Goal: Information Seeking & Learning: Learn about a topic

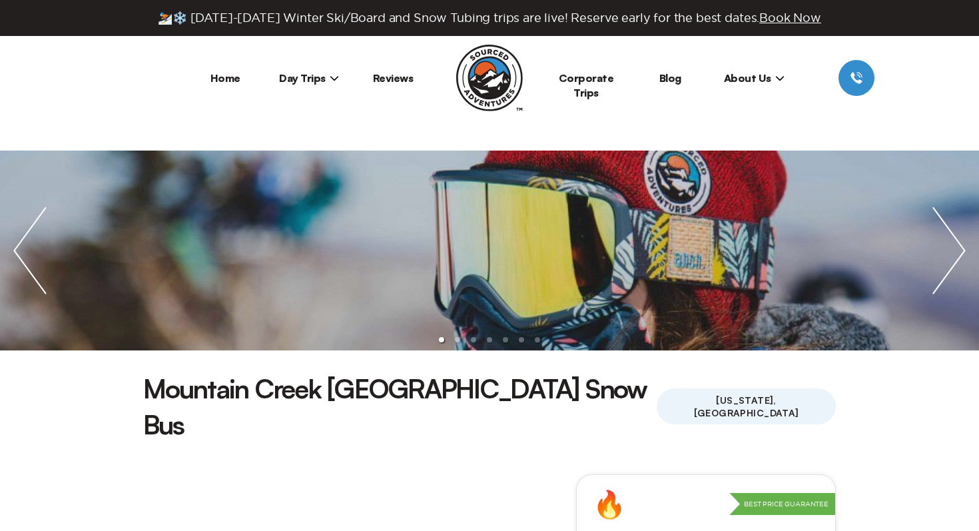
click at [953, 259] on img "next slide / item" at bounding box center [949, 251] width 60 height 200
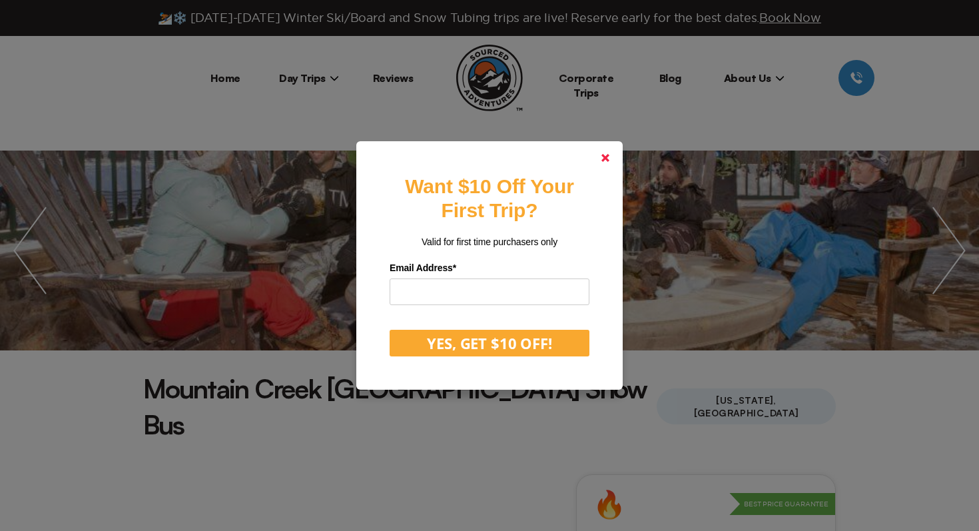
click at [598, 161] on link at bounding box center [606, 158] width 32 height 32
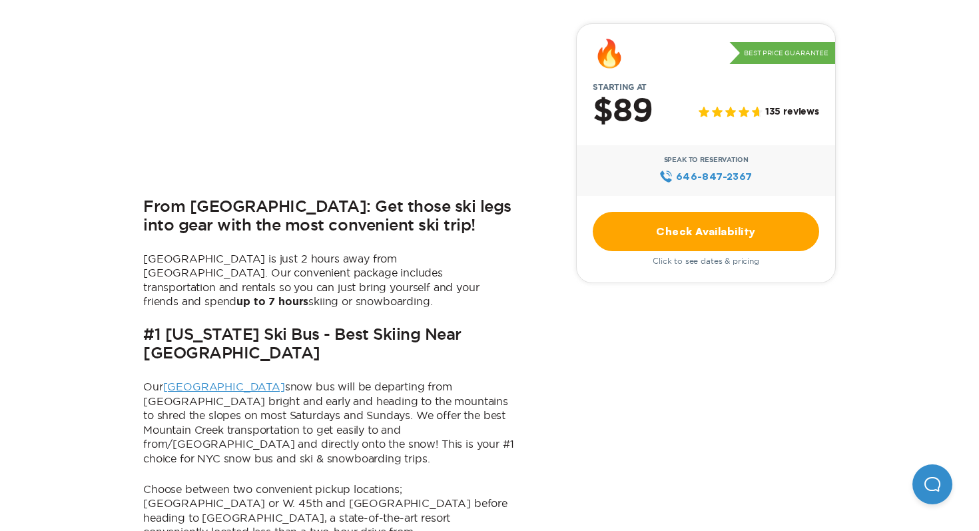
scroll to position [526, 0]
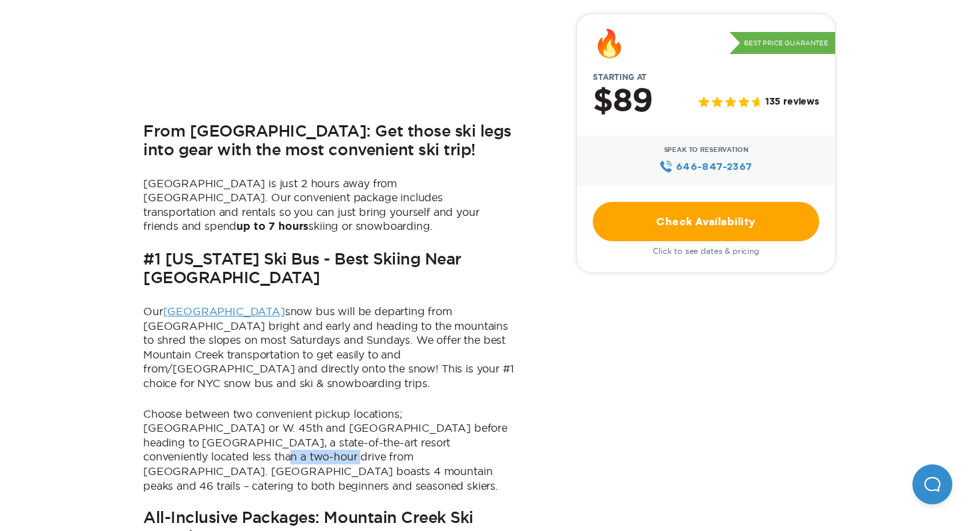
drag, startPoint x: 419, startPoint y: 384, endPoint x: 493, endPoint y: 386, distance: 74.0
click at [493, 407] on p "Choose between two convenient pickup locations; [GEOGRAPHIC_DATA] or W. 45th an…" at bounding box center [329, 450] width 373 height 87
click at [400, 407] on p "Choose between two convenient pickup locations; [GEOGRAPHIC_DATA] or W. 45th an…" at bounding box center [329, 450] width 373 height 87
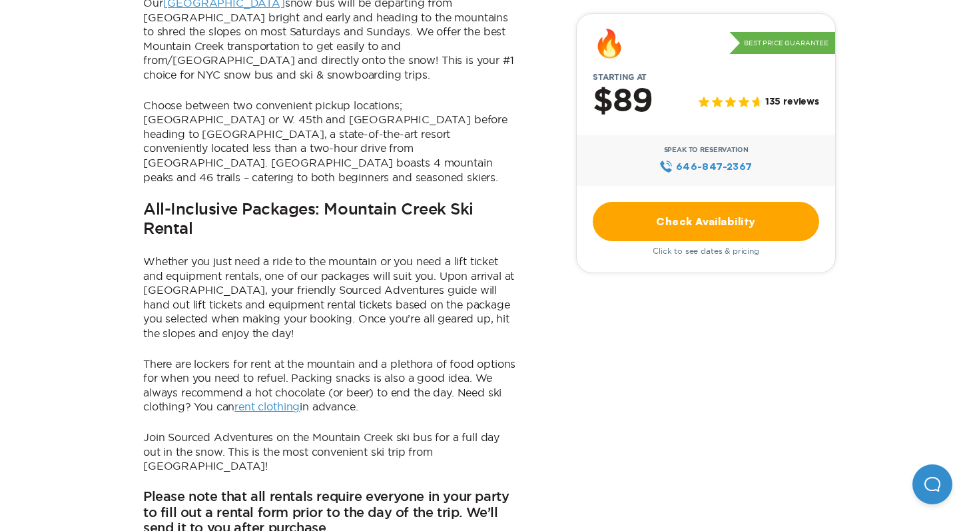
scroll to position [837, 0]
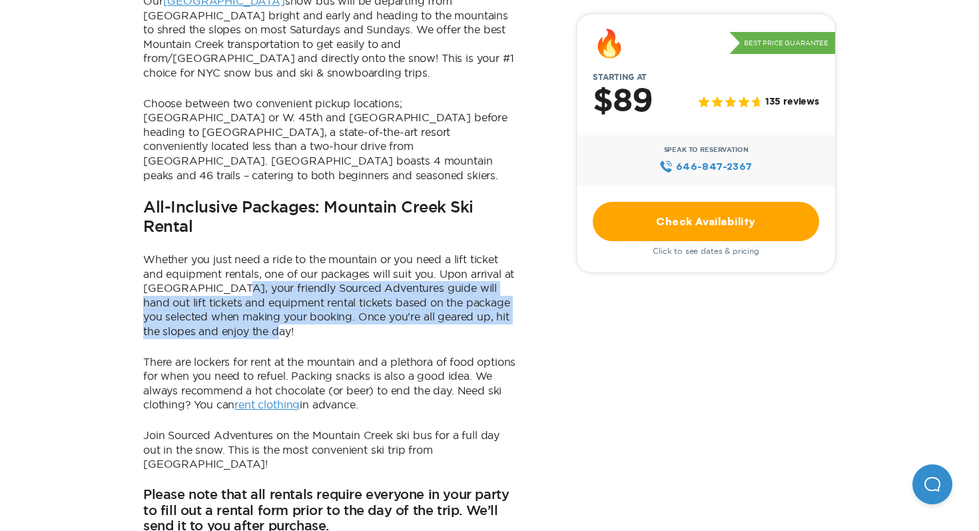
drag, startPoint x: 241, startPoint y: 214, endPoint x: 345, endPoint y: 261, distance: 113.9
click at [345, 261] on p "Whether you just need a ride to the mountain or you need a lift ticket and equi…" at bounding box center [329, 296] width 373 height 87
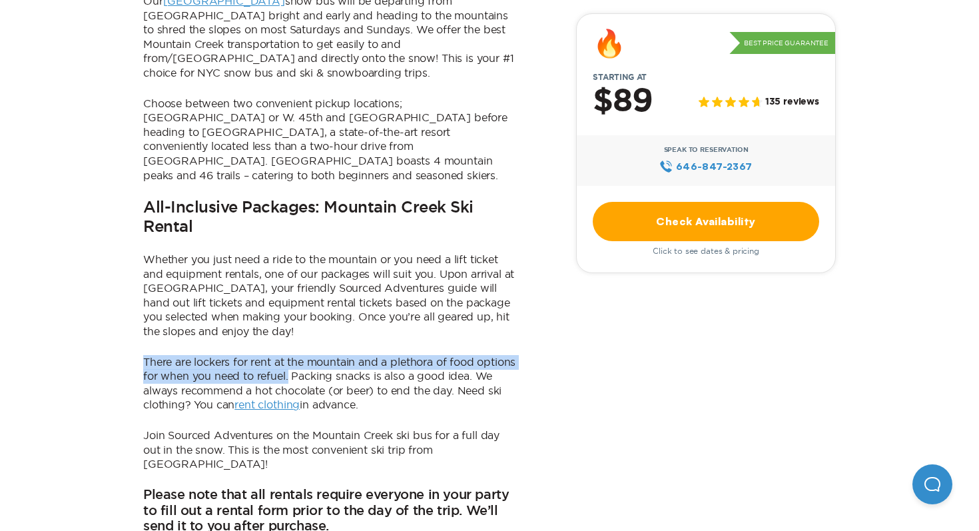
drag, startPoint x: 144, startPoint y: 287, endPoint x: 330, endPoint y: 308, distance: 187.9
click at [331, 355] on p "There are lockers for rent at the mountain and a plethora of food options for w…" at bounding box center [329, 383] width 373 height 57
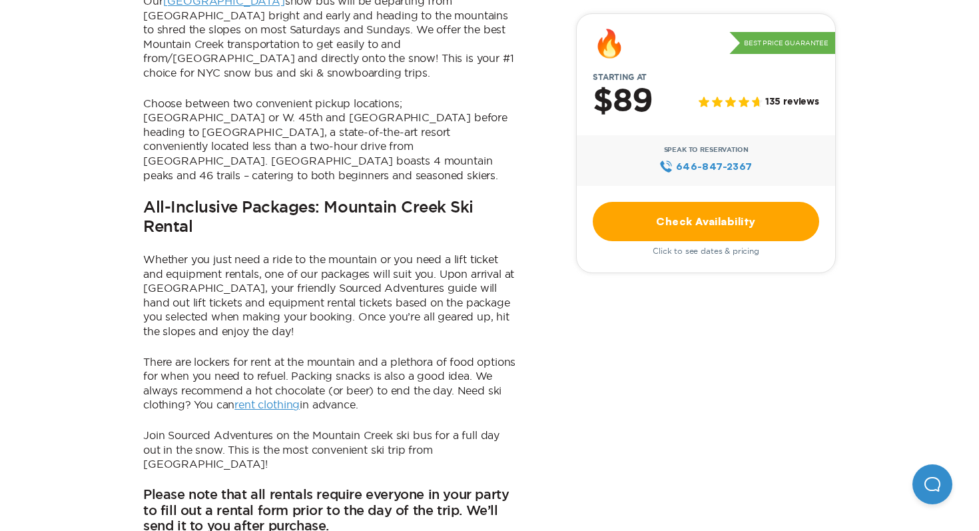
click at [436, 355] on p "There are lockers for rent at the mountain and a plethora of food options for w…" at bounding box center [329, 383] width 373 height 57
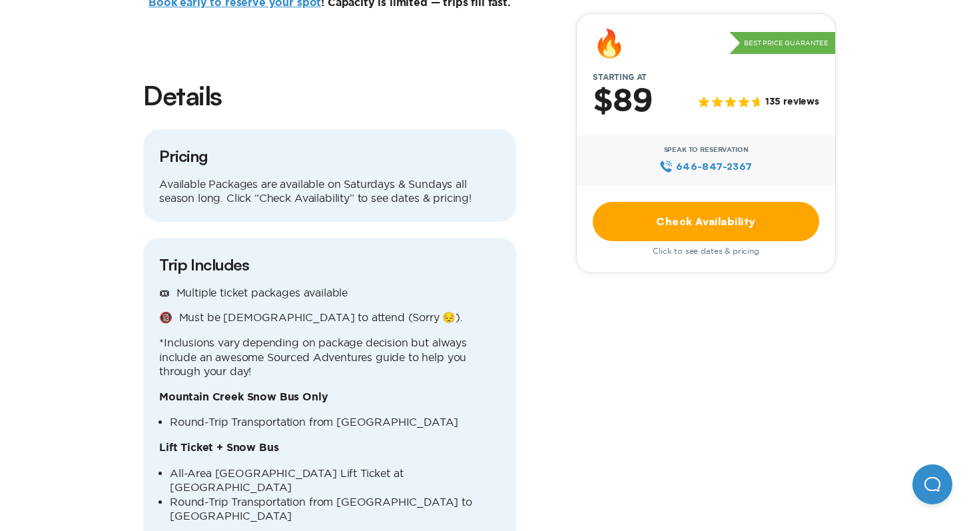
scroll to position [1393, 0]
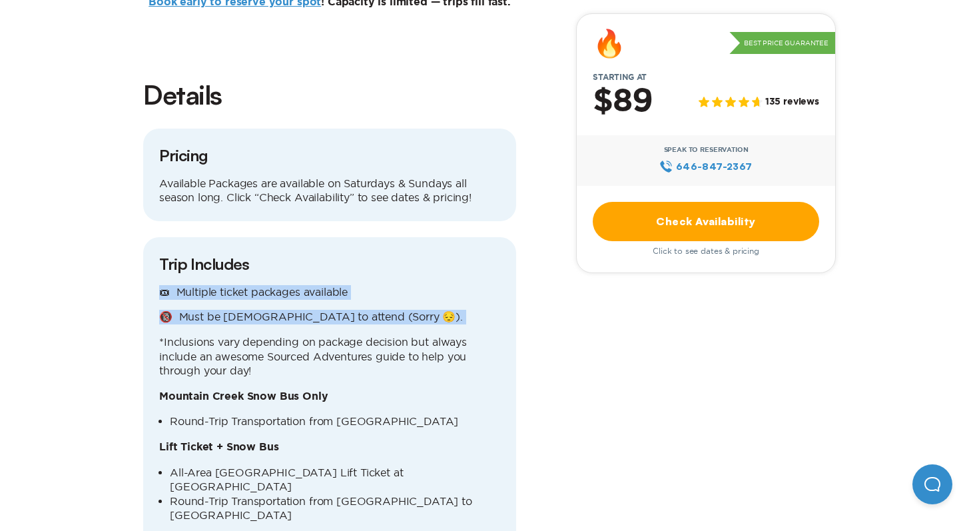
drag, startPoint x: 153, startPoint y: 197, endPoint x: 413, endPoint y: 239, distance: 263.2
click at [414, 241] on div "Trip Includes 🎟 Multiple ticket packages available 🔞 Must be [DEMOGRAPHIC_DATA]…" at bounding box center [329, 509] width 373 height 544
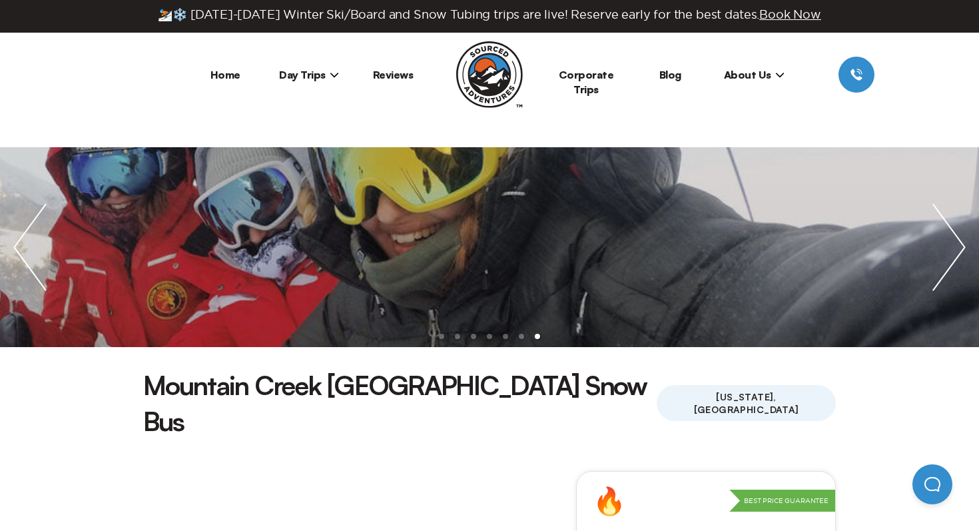
scroll to position [0, 0]
